Goal: Task Accomplishment & Management: Manage account settings

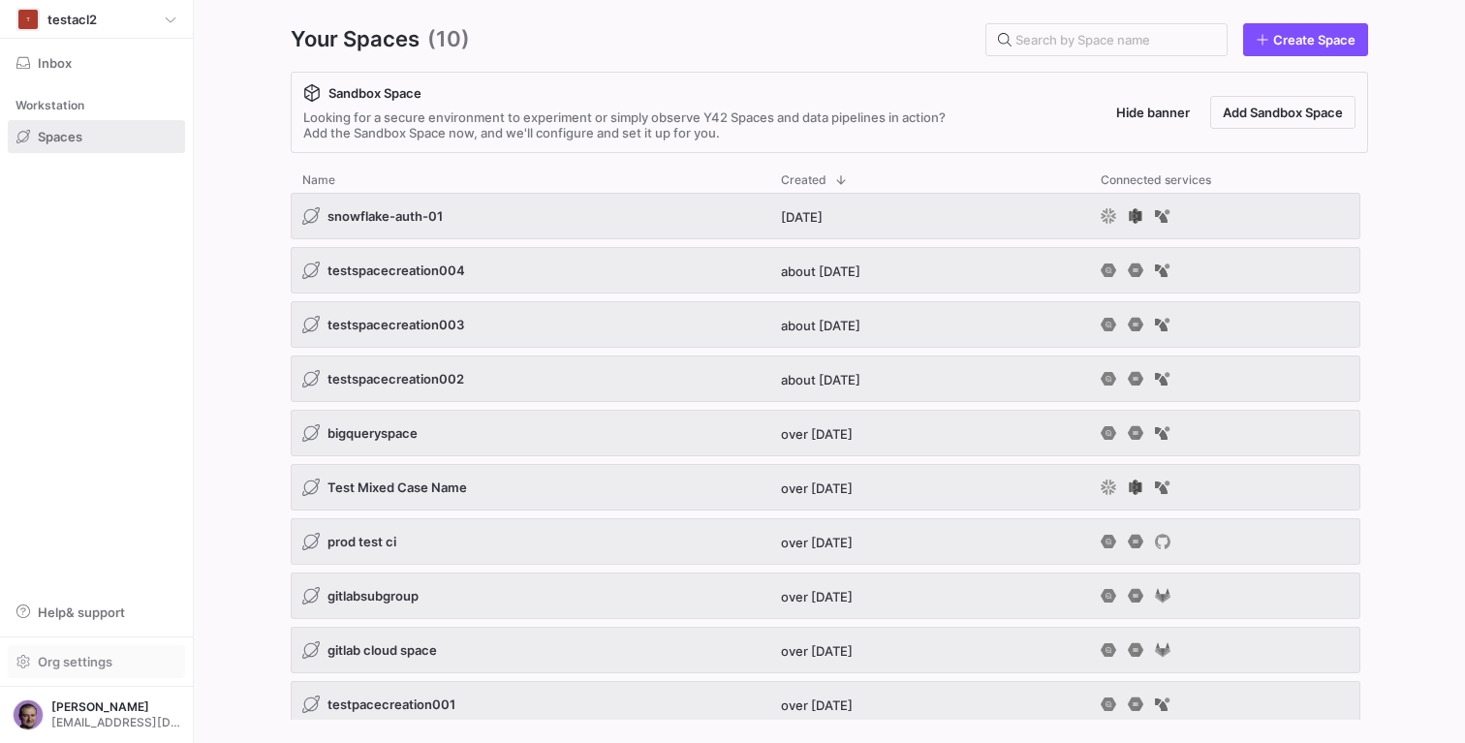
click at [83, 662] on span "Org settings" at bounding box center [75, 662] width 75 height 16
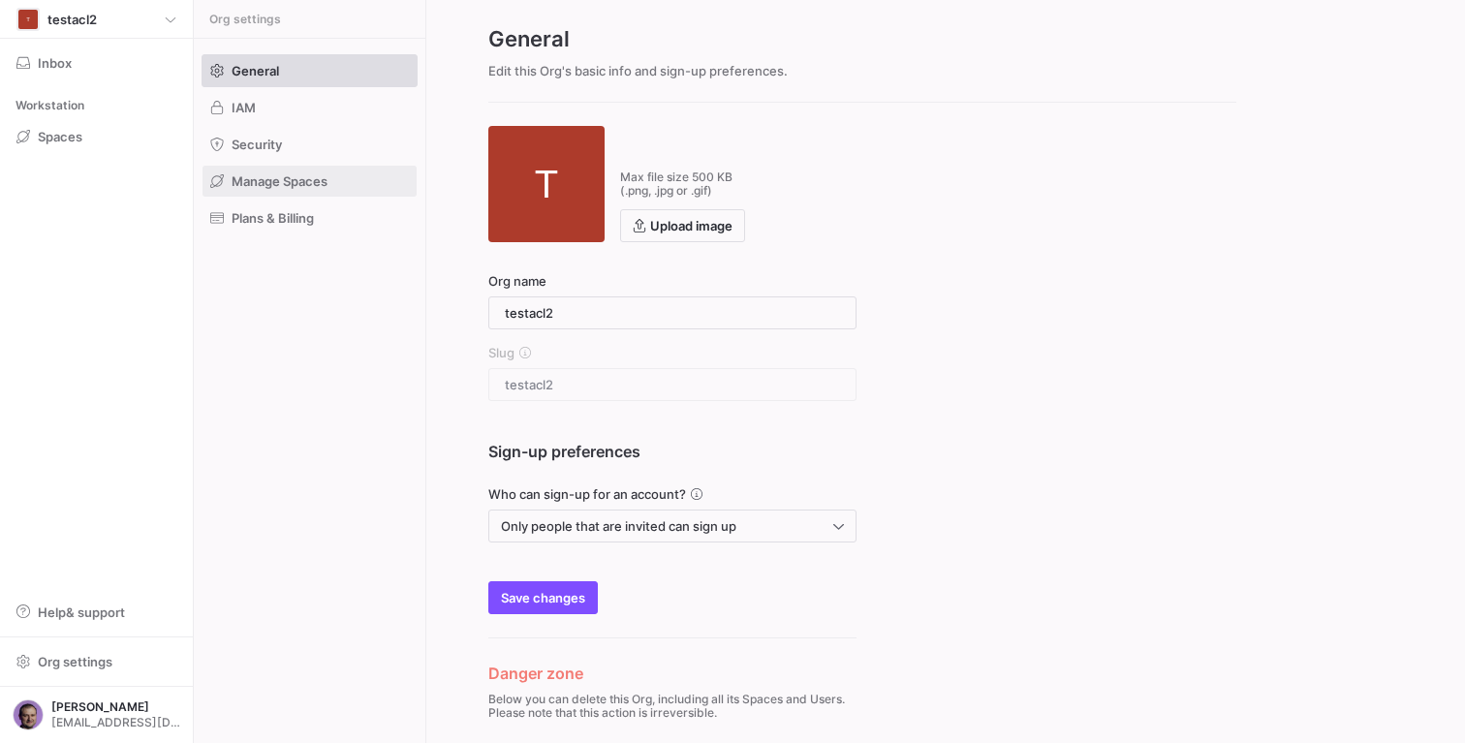
click at [292, 190] on span at bounding box center [310, 181] width 214 height 31
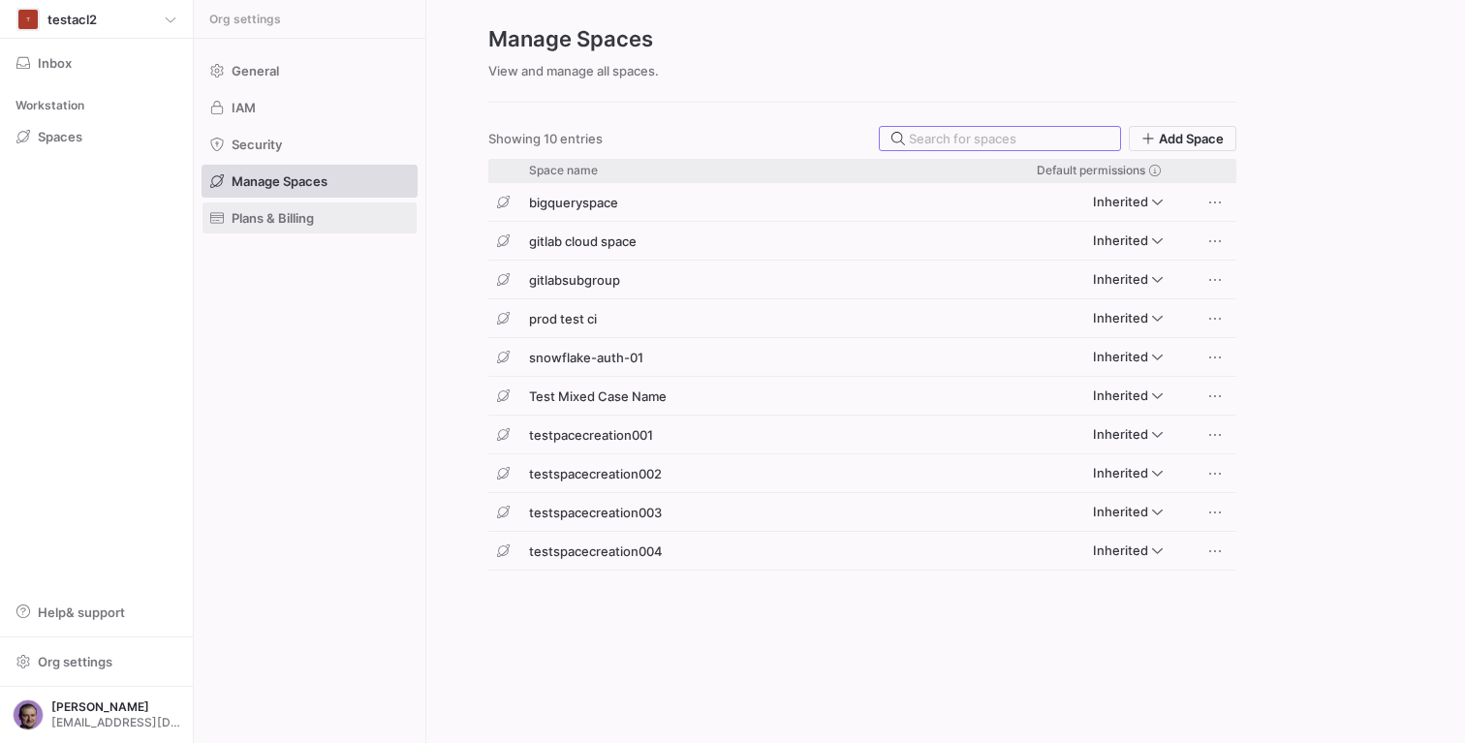
click at [273, 211] on span "Plans & Billing" at bounding box center [273, 218] width 82 height 16
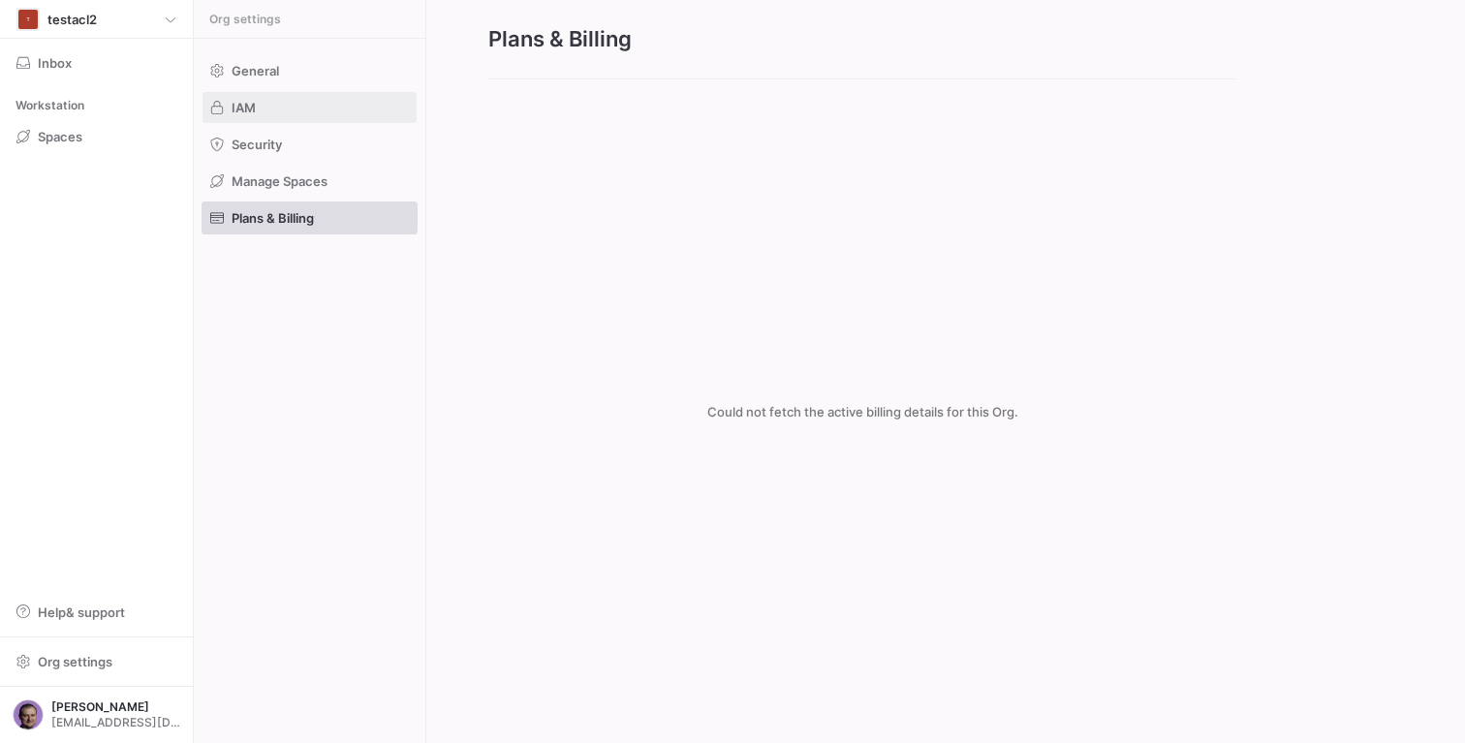
click at [262, 117] on span at bounding box center [310, 107] width 214 height 31
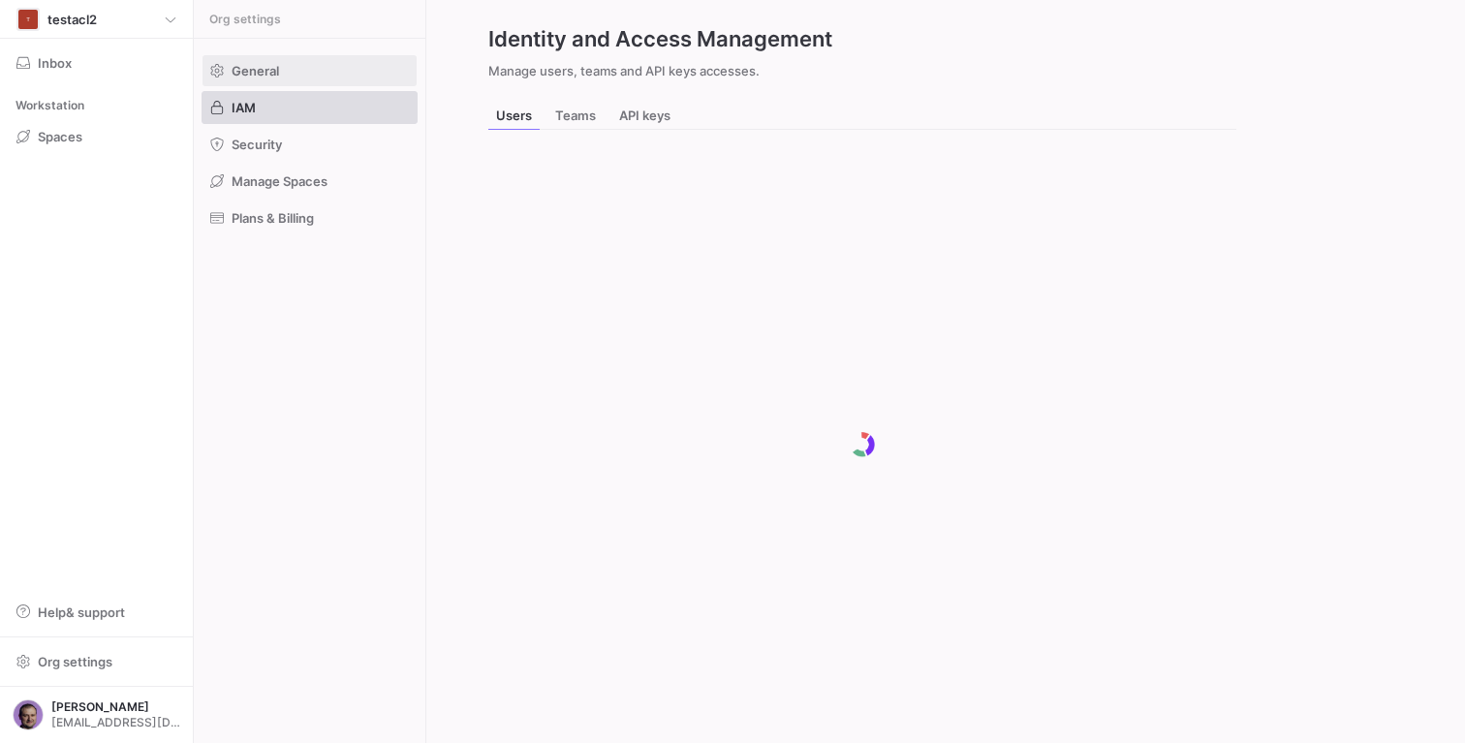
click at [274, 73] on span "General" at bounding box center [255, 71] width 47 height 16
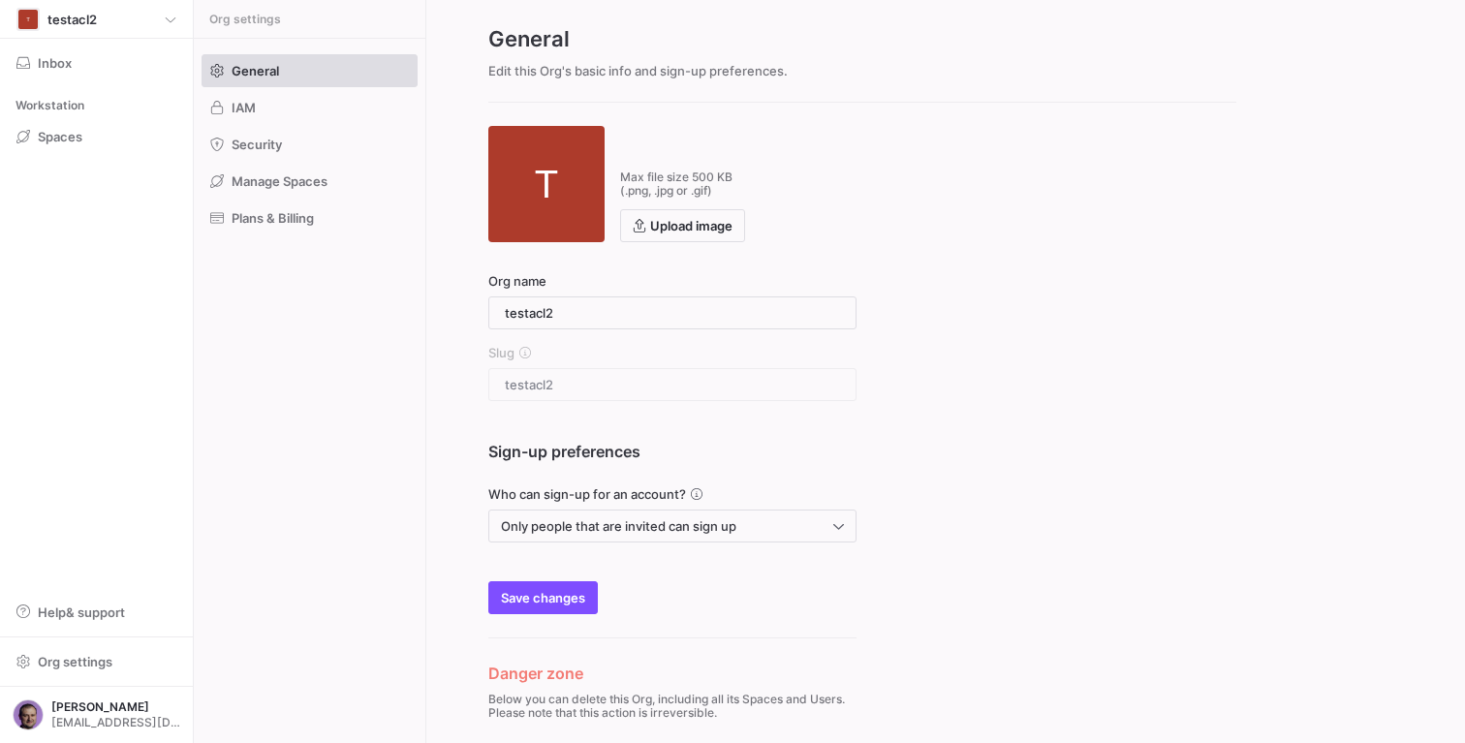
click at [265, 125] on div "General IAM Security Manage Spaces Plans & Billing" at bounding box center [310, 144] width 232 height 211
click at [249, 145] on span "Security" at bounding box center [257, 145] width 50 height 16
